Goal: Browse casually

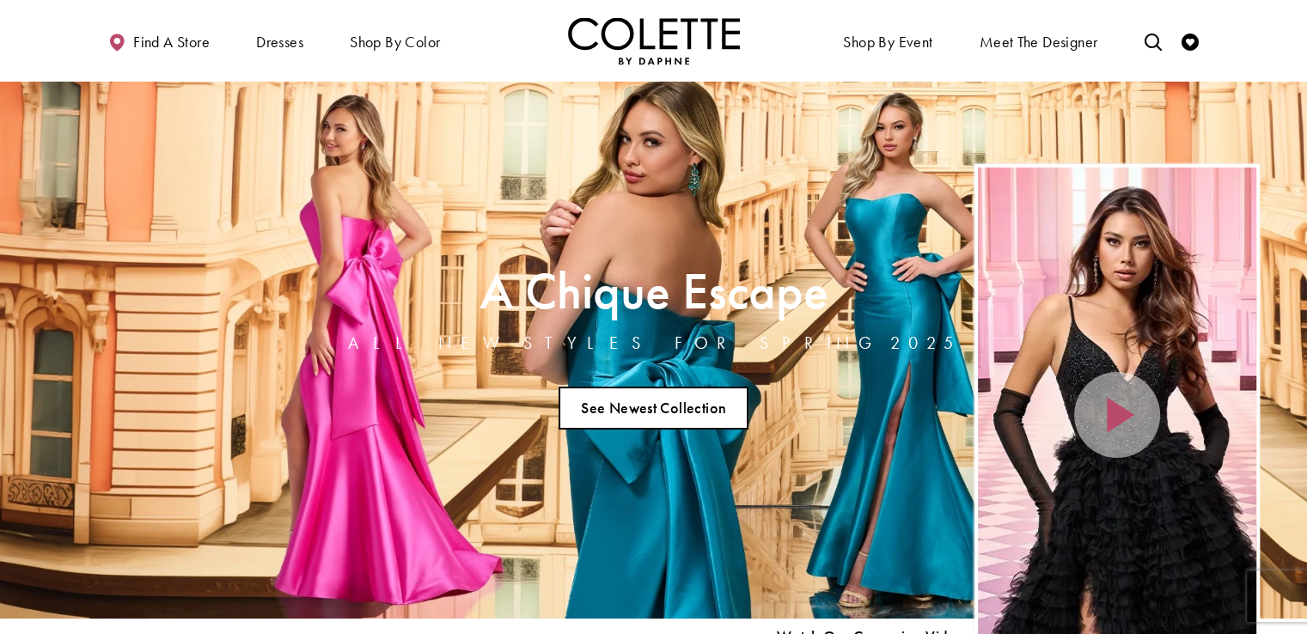
click at [660, 412] on link "See Newest Collection" at bounding box center [654, 408] width 191 height 43
click at [628, 416] on link "See Newest Collection" at bounding box center [654, 408] width 191 height 43
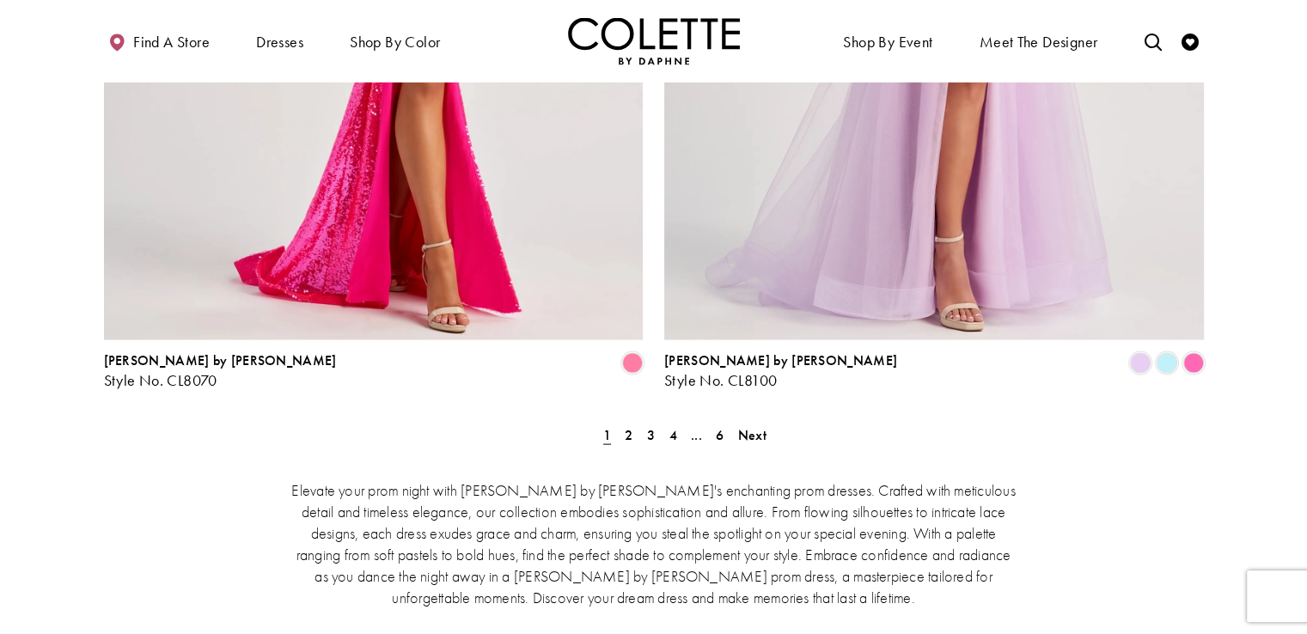
scroll to position [3494, 0]
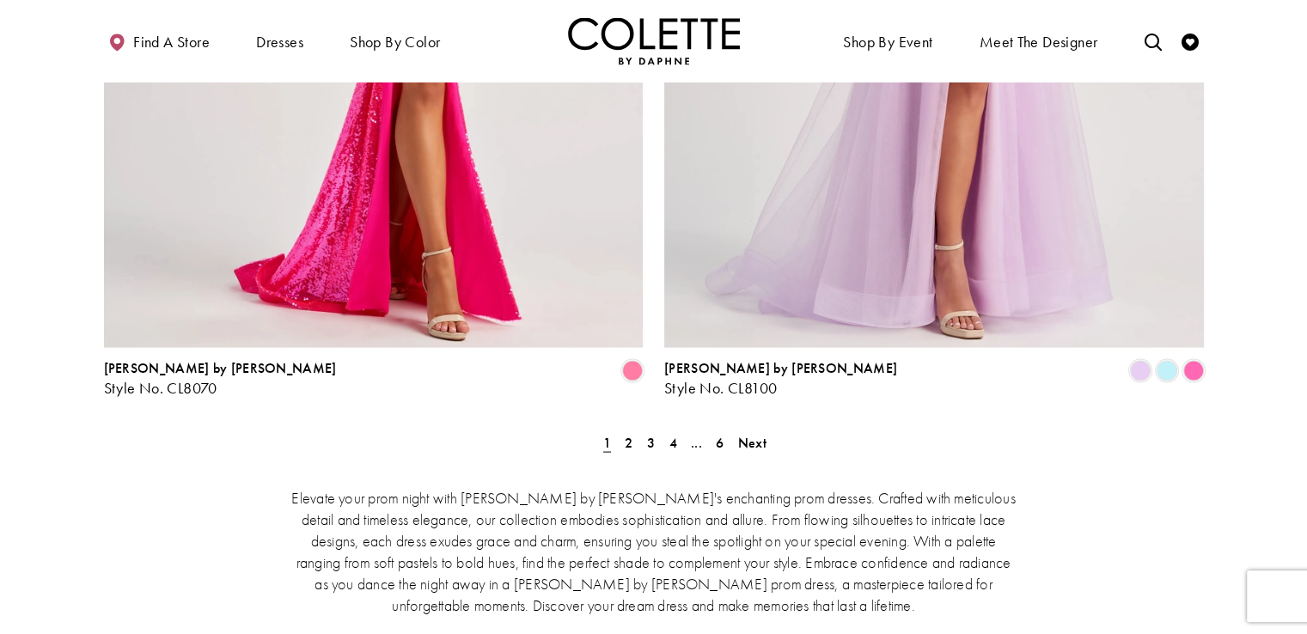
click at [647, 40] on img "Visit Home Page" at bounding box center [654, 40] width 172 height 47
